Goal: Find specific page/section: Find specific page/section

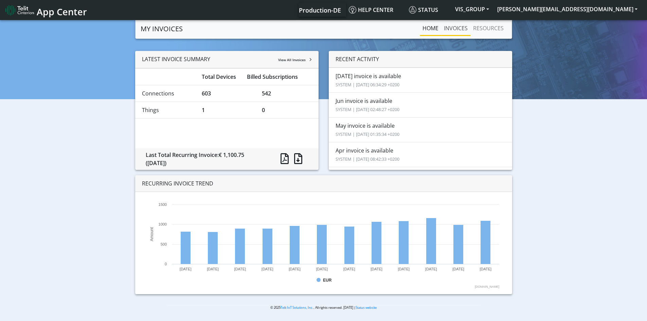
click at [457, 25] on link "INVOICES" at bounding box center [455, 28] width 29 height 14
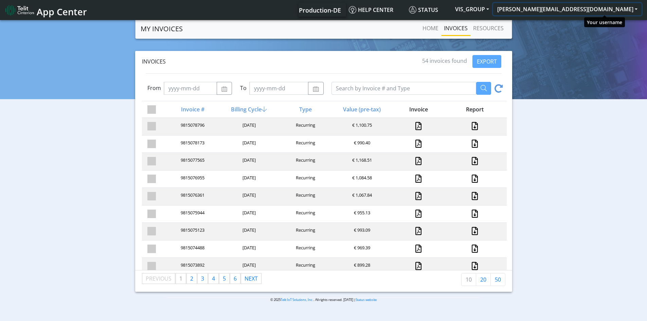
click at [637, 10] on button "[PERSON_NAME][EMAIL_ADDRESS][DOMAIN_NAME]" at bounding box center [567, 9] width 148 height 12
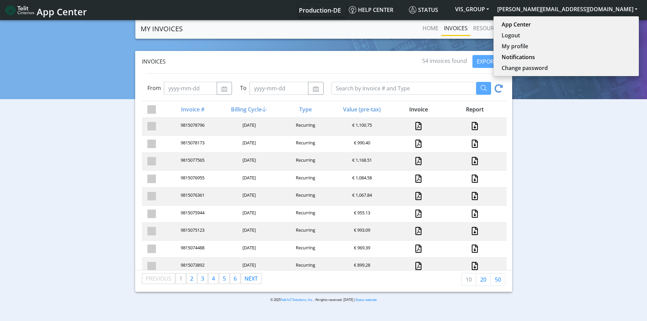
click at [589, 151] on div "Invoices 54 invoices found EXPORT From To Invoice # Billing Cycle Type Value (p…" at bounding box center [323, 171] width 637 height 241
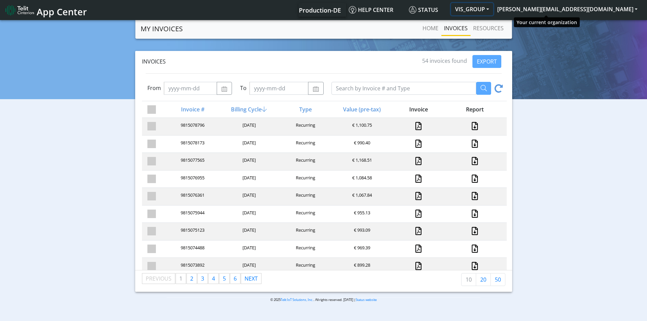
click at [493, 9] on button "VIS_GROUP" at bounding box center [472, 9] width 42 height 12
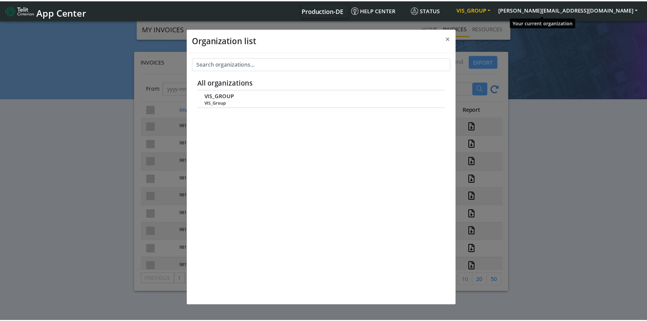
scroll to position [2, 0]
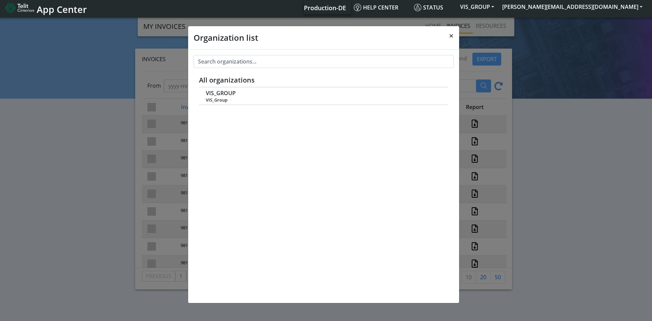
click at [451, 34] on span "×" at bounding box center [451, 35] width 5 height 11
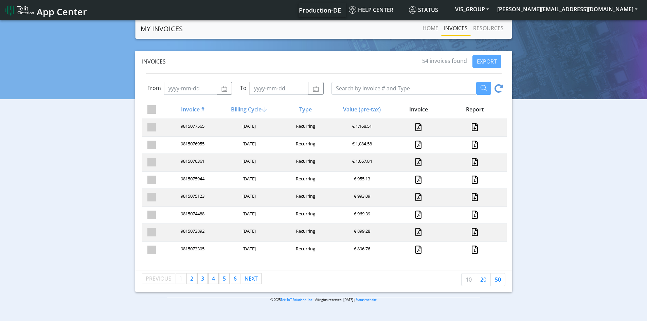
scroll to position [0, 0]
